Goal: Task Accomplishment & Management: Use online tool/utility

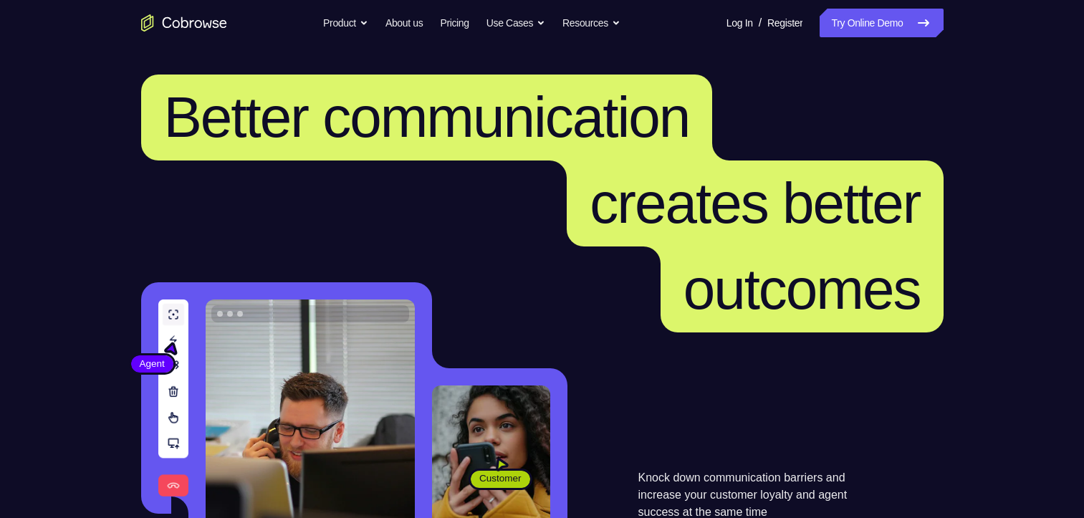
scroll to position [302, 0]
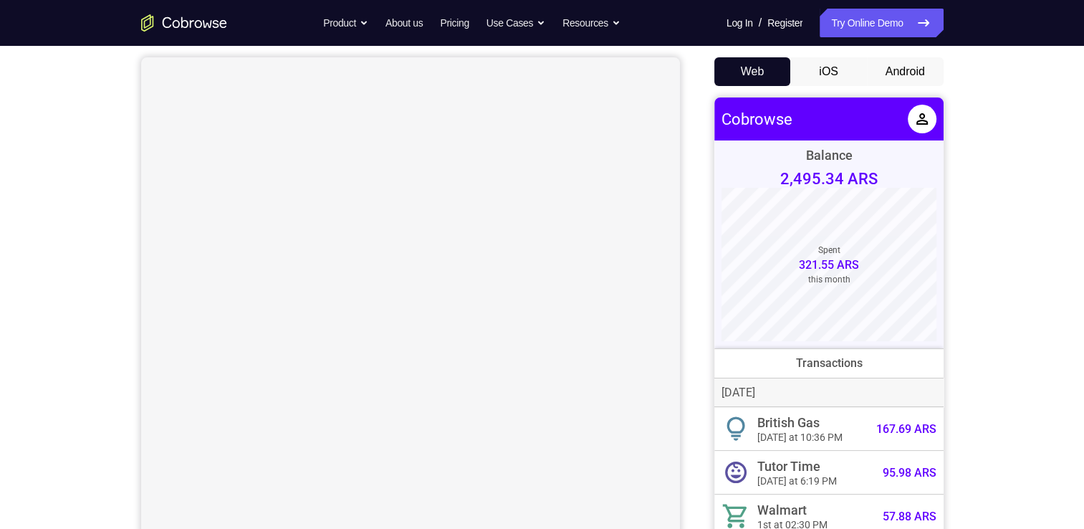
click at [906, 68] on button "Android" at bounding box center [905, 71] width 77 height 29
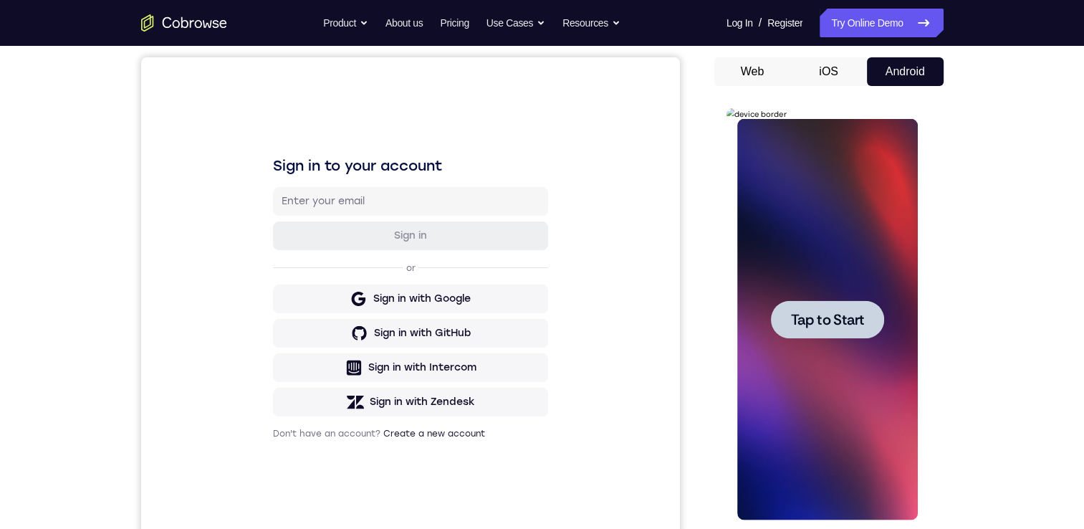
click at [817, 233] on div at bounding box center [827, 319] width 181 height 401
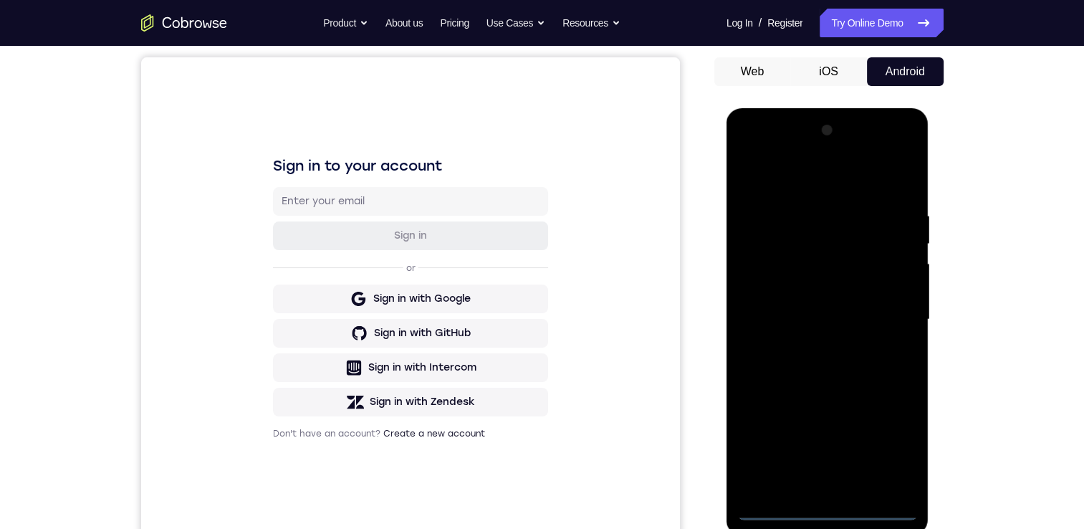
scroll to position [228, 0]
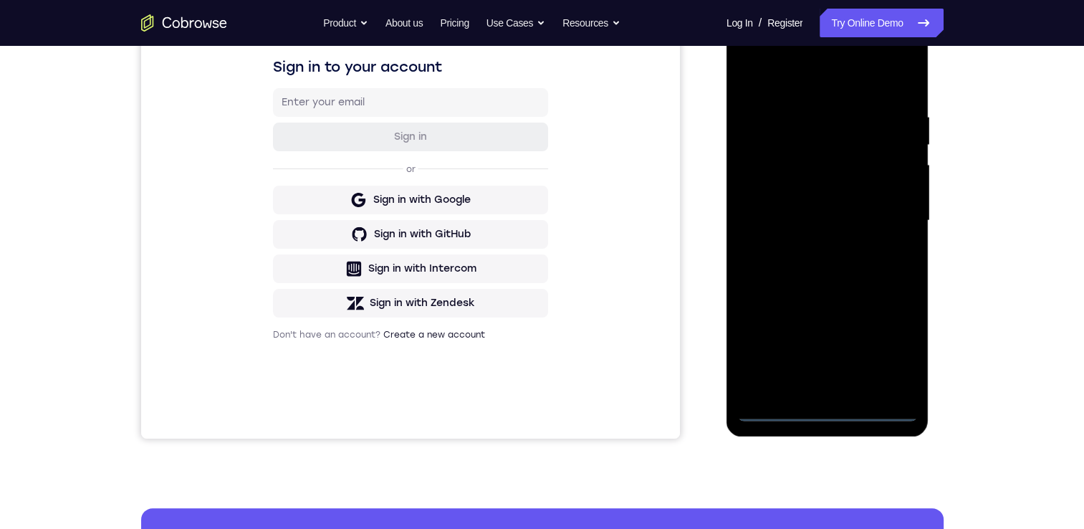
click at [834, 411] on div at bounding box center [827, 220] width 181 height 401
click at [893, 360] on div at bounding box center [827, 220] width 181 height 401
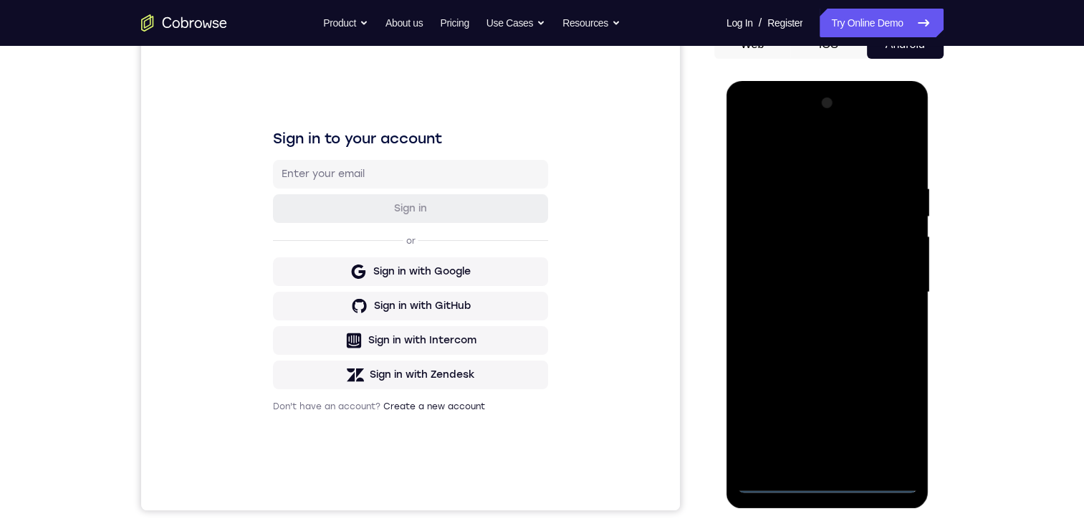
click at [818, 152] on div at bounding box center [827, 292] width 181 height 401
click at [881, 291] on div at bounding box center [827, 292] width 181 height 401
click at [811, 318] on div at bounding box center [827, 292] width 181 height 401
click at [811, 273] on div at bounding box center [827, 292] width 181 height 401
click at [811, 266] on div at bounding box center [827, 292] width 181 height 401
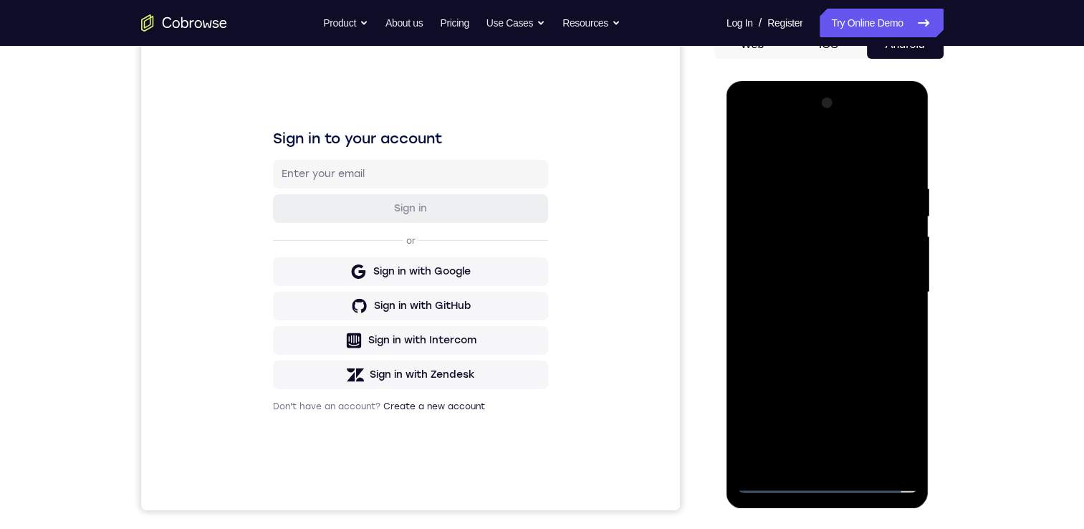
click at [808, 289] on div at bounding box center [827, 292] width 181 height 401
click at [817, 339] on div at bounding box center [827, 292] width 181 height 401
click at [832, 340] on div at bounding box center [827, 292] width 181 height 401
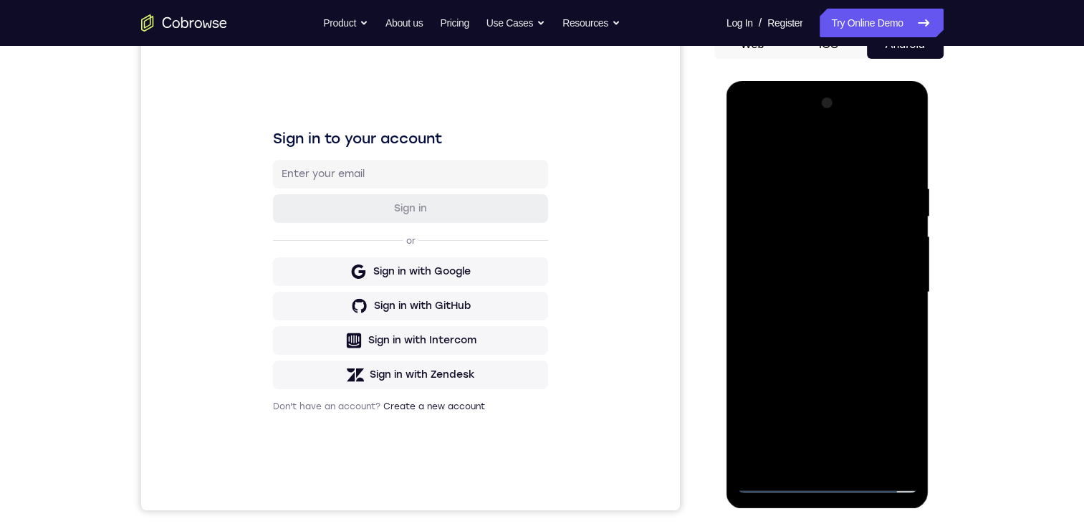
click at [832, 340] on div at bounding box center [827, 292] width 181 height 401
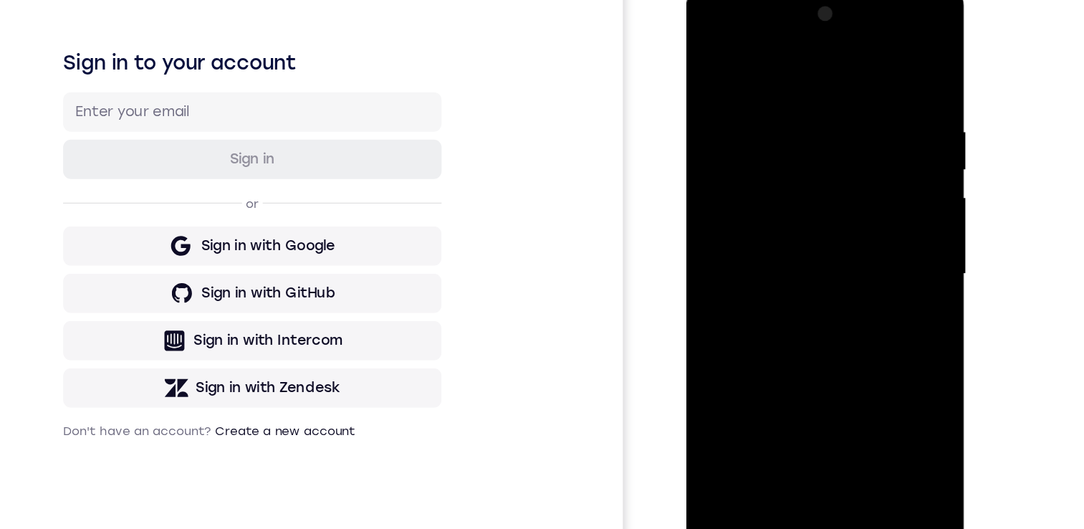
click at [788, 258] on div at bounding box center [788, 195] width 181 height 401
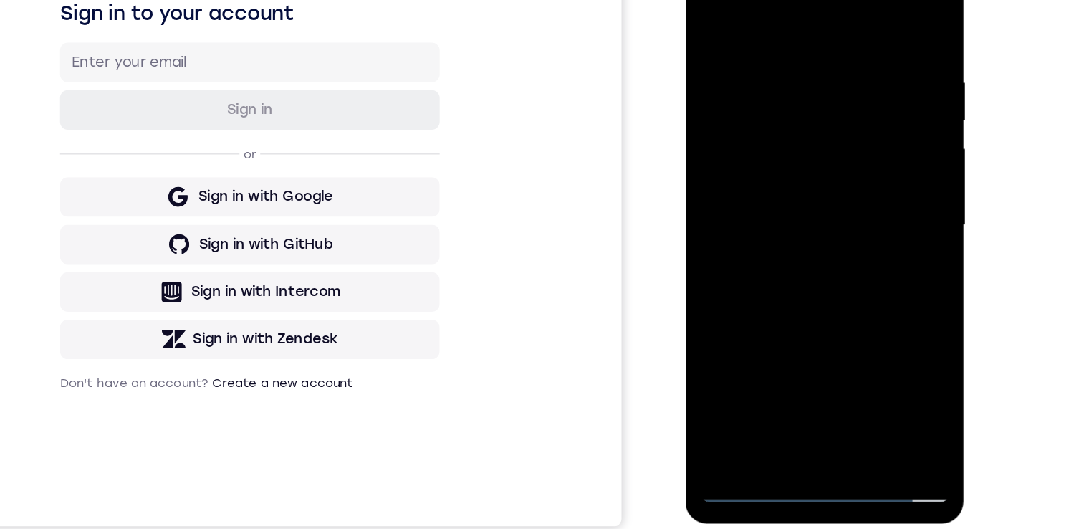
click at [815, 317] on div at bounding box center [786, 145] width 181 height 401
click at [775, 221] on div at bounding box center [786, 145] width 181 height 401
click at [763, 264] on div at bounding box center [786, 145] width 181 height 401
click at [747, 4] on div at bounding box center [786, 145] width 181 height 401
drag, startPoint x: 794, startPoint y: 222, endPoint x: 793, endPoint y: 70, distance: 151.9
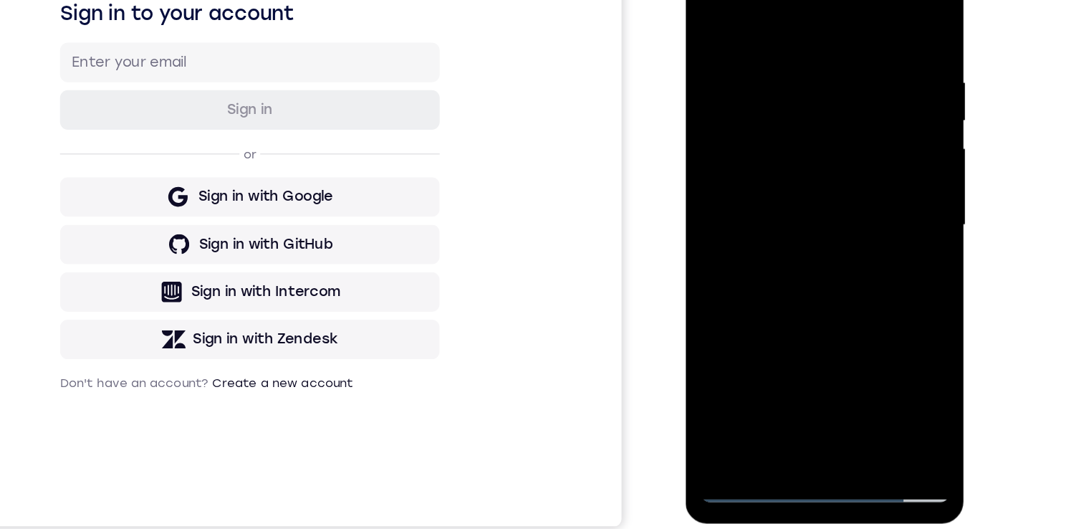
click at [793, 68] on div at bounding box center [786, 145] width 181 height 401
click at [706, 171] on div at bounding box center [786, 145] width 181 height 401
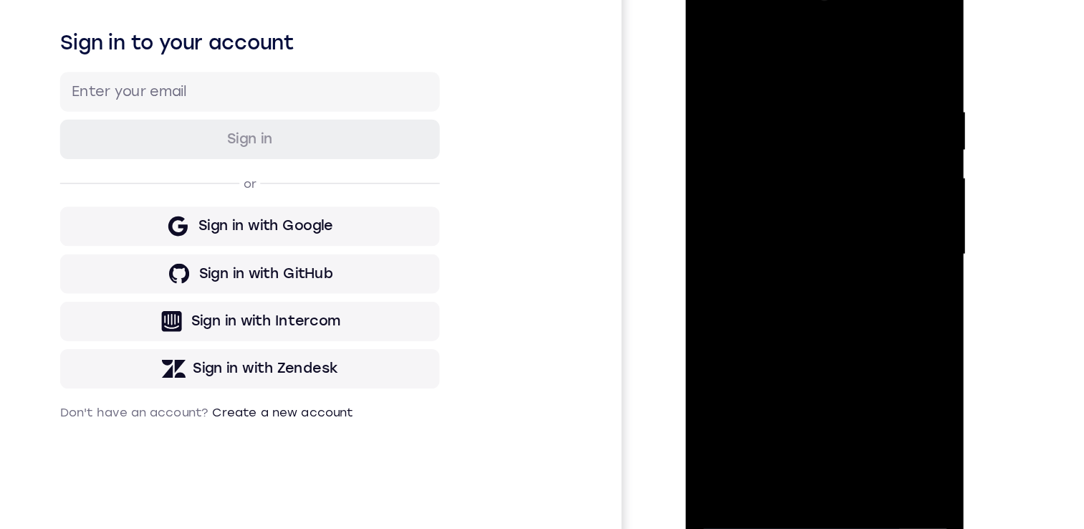
click at [863, 96] on div at bounding box center [786, 174] width 181 height 401
click at [733, 370] on div at bounding box center [786, 174] width 181 height 401
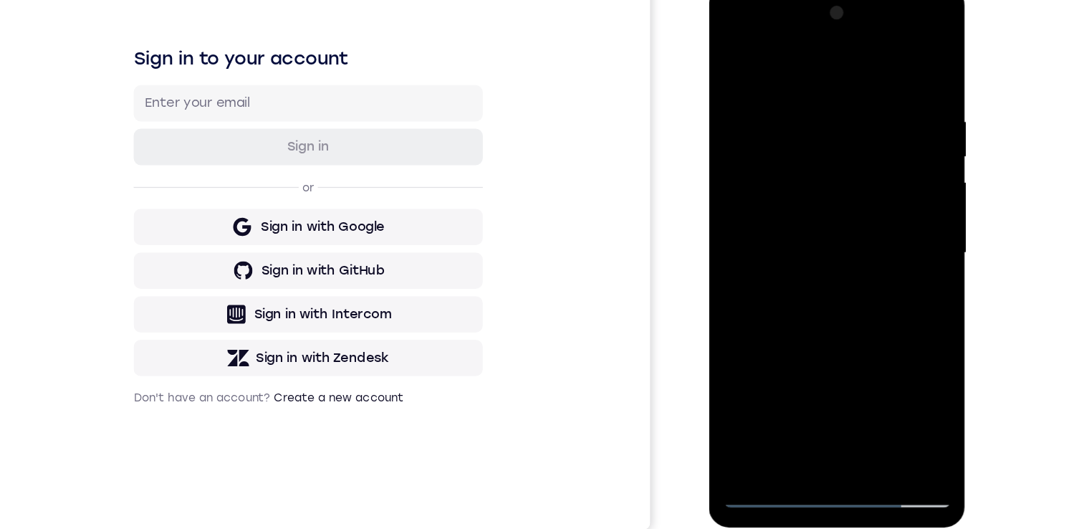
drag, startPoint x: 805, startPoint y: 292, endPoint x: 806, endPoint y: 198, distance: 93.9
click at [803, 196] on div at bounding box center [809, 196] width 181 height 401
click at [865, 210] on div at bounding box center [809, 196] width 181 height 401
click at [757, 390] on div at bounding box center [809, 196] width 181 height 401
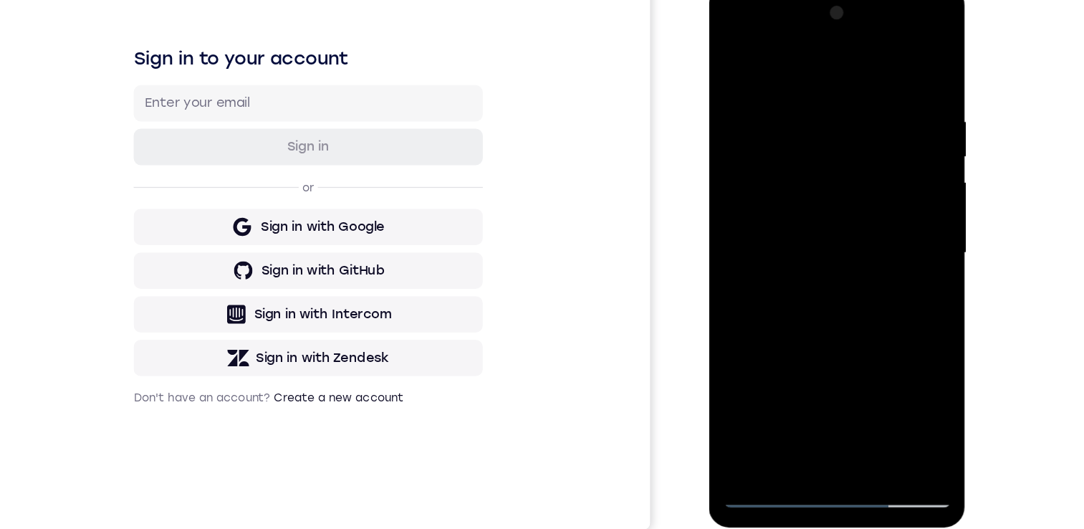
click at [758, 385] on div at bounding box center [809, 196] width 181 height 401
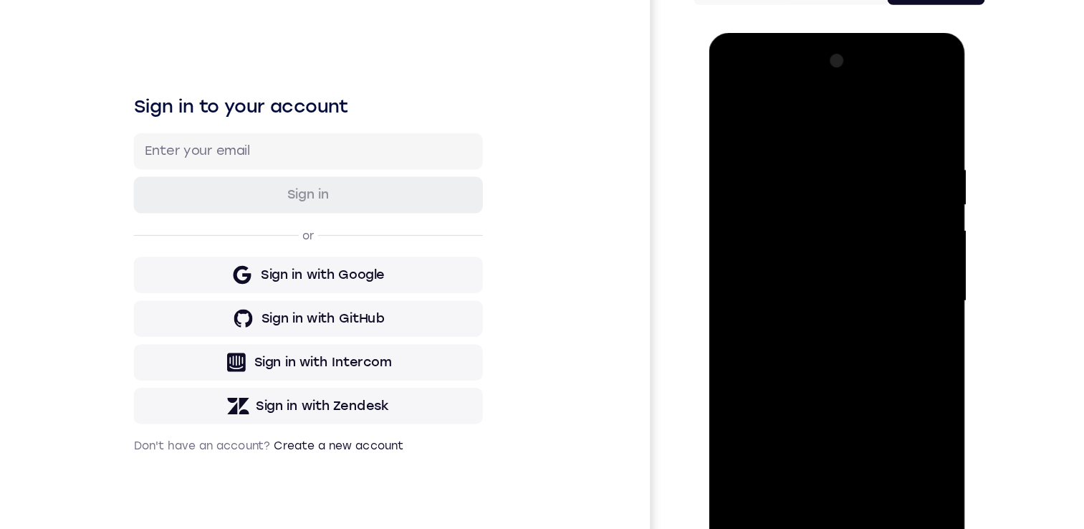
click at [709, 244] on div "Your Support Agent Your Customer Web iOS Android" at bounding box center [542, 245] width 802 height 529
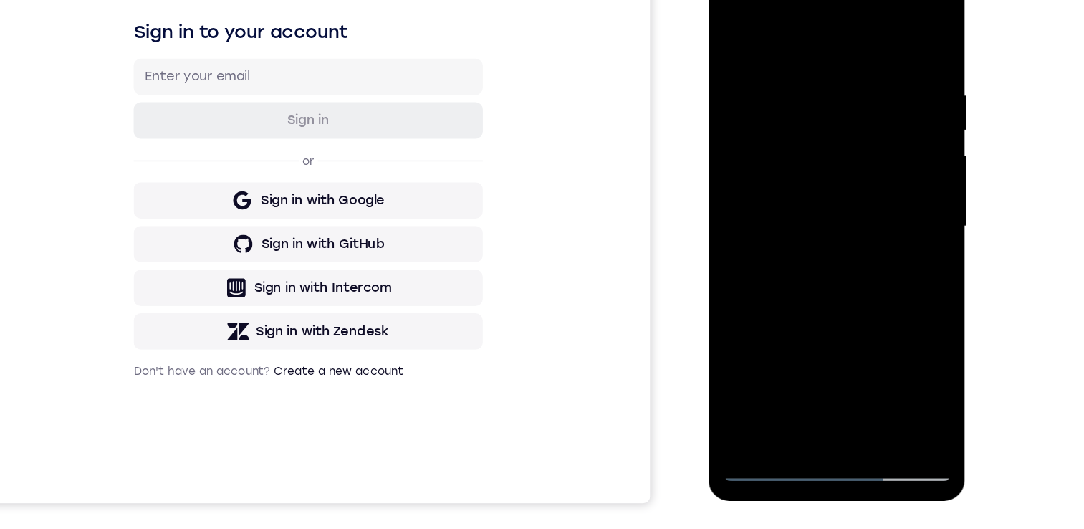
click at [774, 21] on div at bounding box center [809, 169] width 181 height 401
click at [757, 29] on div at bounding box center [809, 169] width 181 height 401
drag, startPoint x: 737, startPoint y: 282, endPoint x: 751, endPoint y: 120, distance: 162.5
click at [751, 116] on div at bounding box center [809, 169] width 181 height 401
click at [748, 279] on div at bounding box center [809, 169] width 181 height 401
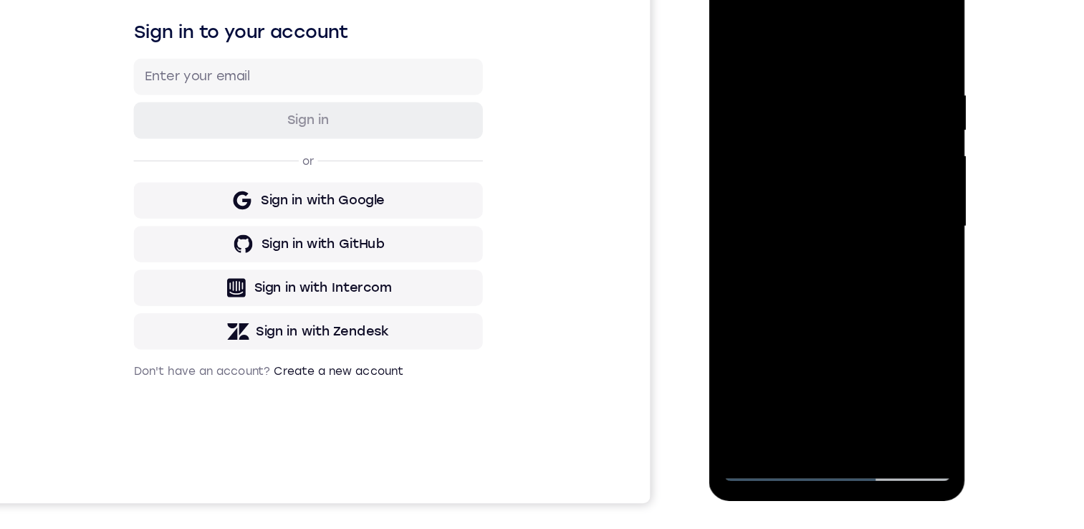
drag, startPoint x: 817, startPoint y: 173, endPoint x: 813, endPoint y: 209, distance: 36.1
click at [813, 209] on div at bounding box center [809, 169] width 181 height 401
click at [884, 159] on div at bounding box center [809, 169] width 181 height 401
click at [889, 163] on div at bounding box center [809, 169] width 181 height 401
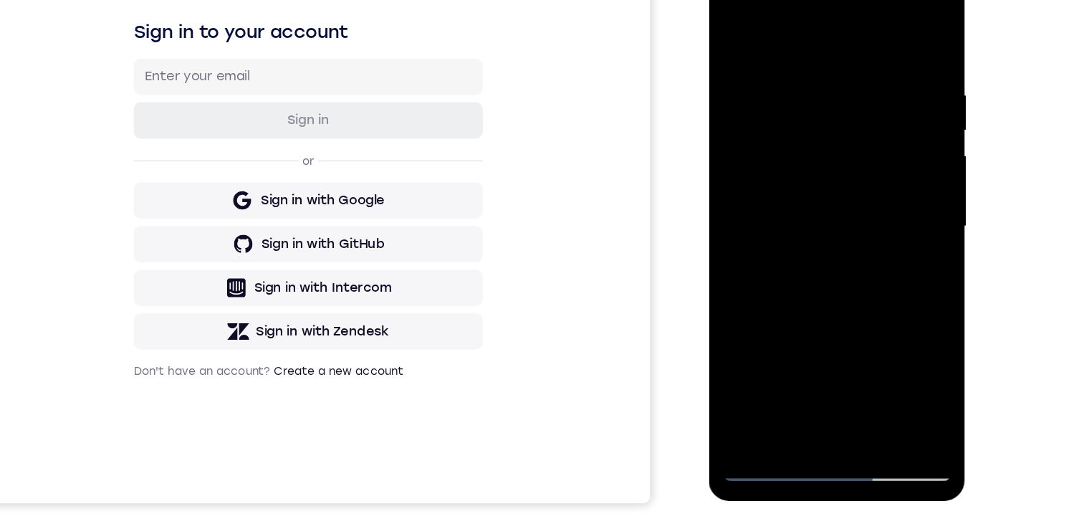
click at [889, 163] on div at bounding box center [809, 169] width 181 height 401
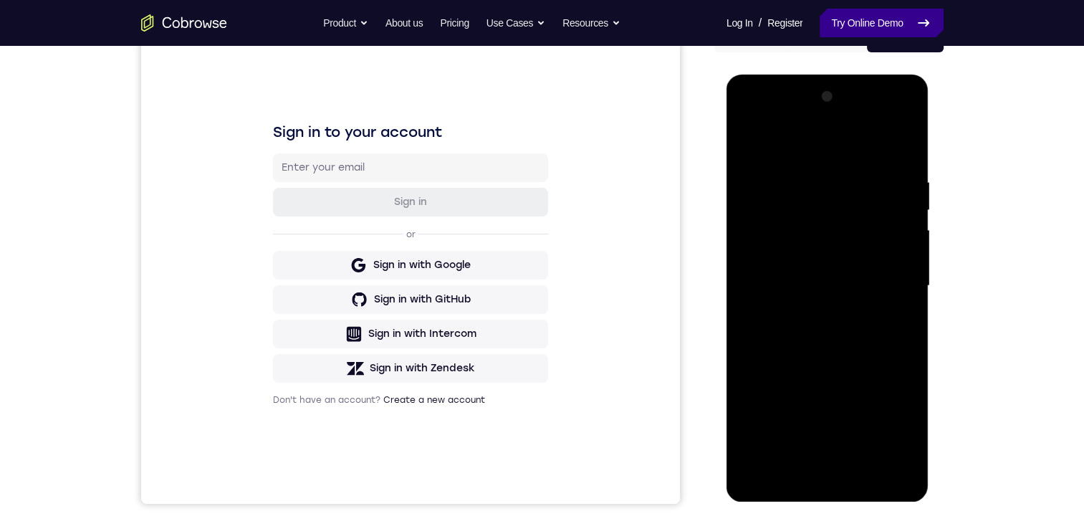
drag, startPoint x: 129, startPoint y: 2, endPoint x: 865, endPoint y: 29, distance: 736.3
click at [865, 29] on link "Try Online Demo" at bounding box center [881, 23] width 123 height 29
